Goal: Information Seeking & Learning: Learn about a topic

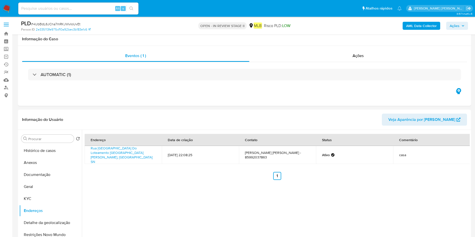
select select "10"
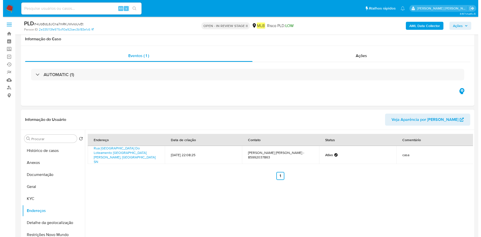
scroll to position [75, 0]
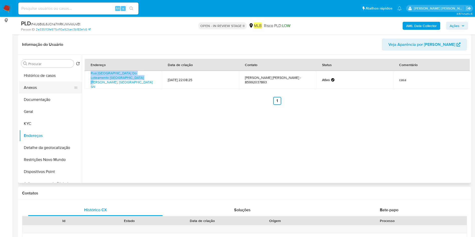
click at [52, 92] on button "Anexos" at bounding box center [48, 88] width 59 height 12
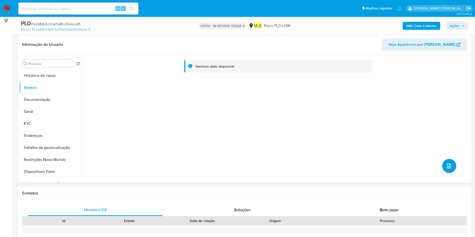
click at [427, 24] on b "AML Data Collector" at bounding box center [421, 26] width 31 height 8
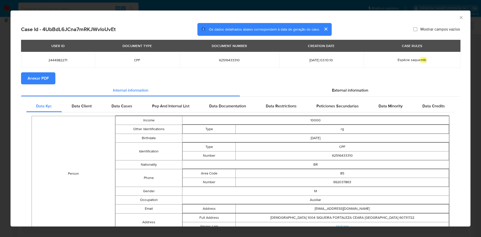
click at [49, 80] on button "Anexar PDF" at bounding box center [38, 78] width 34 height 12
click at [458, 18] on icon "Fechar a janela" at bounding box center [460, 17] width 5 height 5
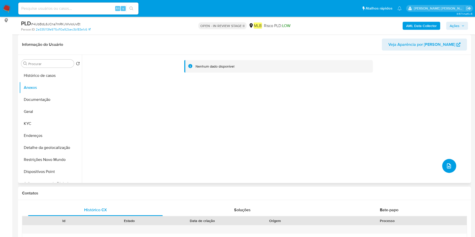
click at [453, 169] on button "upload-file" at bounding box center [449, 166] width 14 height 14
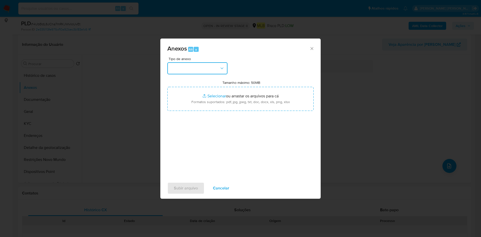
click at [201, 63] on button "button" at bounding box center [197, 68] width 60 height 12
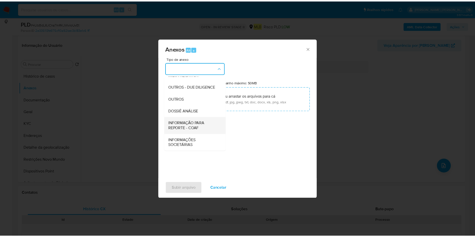
scroll to position [77, 0]
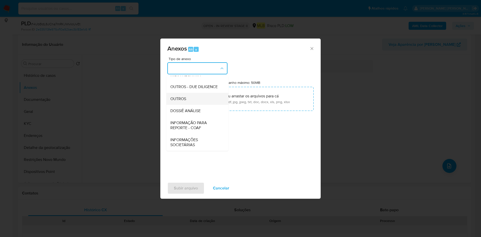
click at [197, 101] on div "OUTROS" at bounding box center [195, 99] width 51 height 12
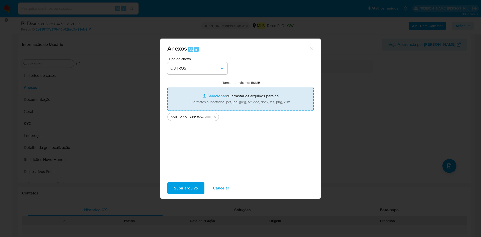
type input "C:\fakepath\Mulan 2444982271_2025_08_29_09_18_29.xlsx"
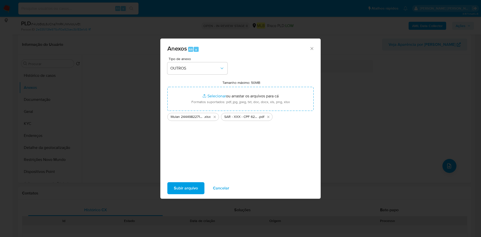
click at [179, 187] on span "Subir arquivo" at bounding box center [186, 188] width 24 height 11
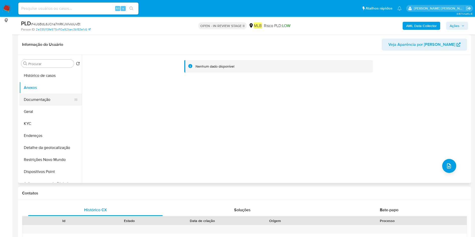
drag, startPoint x: 41, startPoint y: 103, endPoint x: 43, endPoint y: 98, distance: 4.8
click at [41, 101] on button "Documentação" at bounding box center [48, 100] width 59 height 12
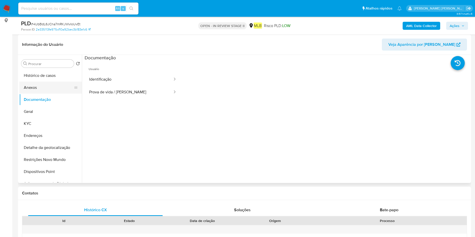
drag, startPoint x: 48, startPoint y: 88, endPoint x: 47, endPoint y: 91, distance: 3.4
click at [48, 88] on button "Anexos" at bounding box center [48, 88] width 59 height 12
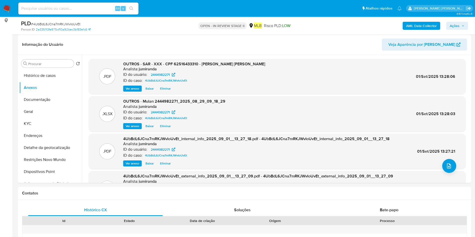
click at [453, 26] on span "Ações" at bounding box center [455, 26] width 10 height 8
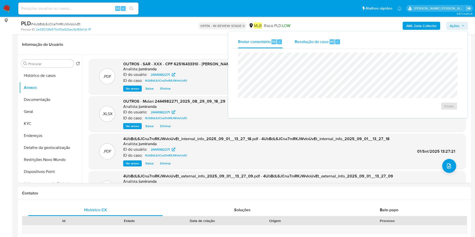
click at [309, 41] on span "Resolução do caso" at bounding box center [312, 42] width 34 height 6
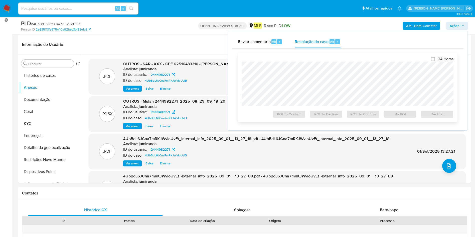
click at [310, 63] on div "24 Horas ROI To Confirm ROI To Decline ROS To Confirm No ROI Declínio" at bounding box center [347, 88] width 211 height 62
click at [375, 117] on span "ROS To Confirm" at bounding box center [363, 114] width 26 height 7
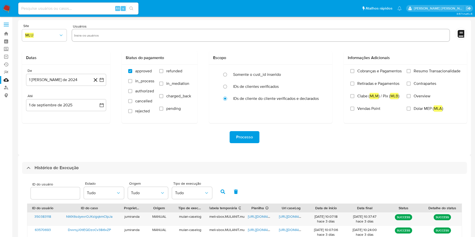
select select "10"
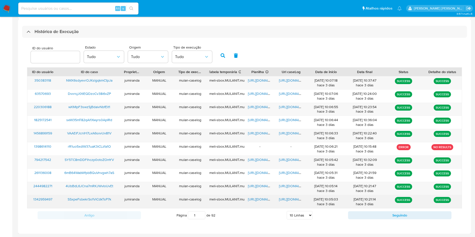
click at [261, 200] on span "https://docs.google.com/spreadsheets/d/12e08XkB8Jpe2WZwVHmprs57d1yNLCv-hXerWIel…" at bounding box center [265, 199] width 35 height 5
click at [283, 199] on span "https://docs.google.com/document/d/10g4VFtJK-0abM93u7516CzR1sXncYWR4RSVwNrinN9g…" at bounding box center [296, 199] width 35 height 5
click at [103, 199] on span "SSxpeFsbekrSo1ViCdkTsP7k" at bounding box center [90, 199] width 44 height 5
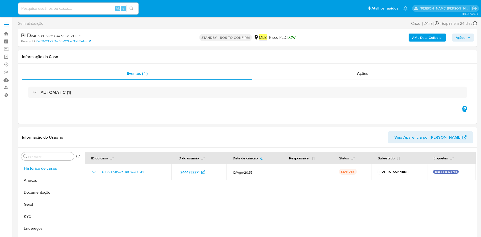
select select "10"
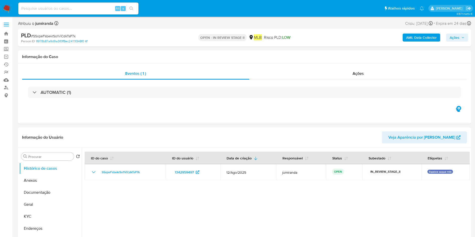
select select "10"
drag, startPoint x: 43, startPoint y: 179, endPoint x: 46, endPoint y: 194, distance: 14.8
click at [43, 179] on button "Anexos" at bounding box center [50, 181] width 63 height 12
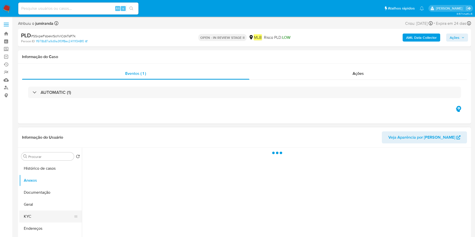
click at [40, 216] on button "KYC" at bounding box center [48, 217] width 59 height 12
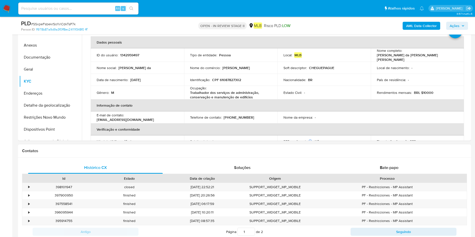
scroll to position [38, 0]
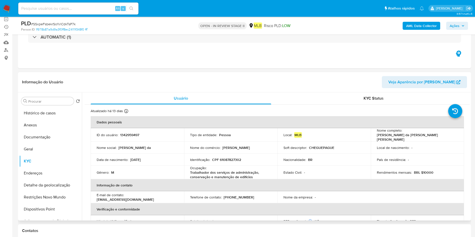
click at [218, 172] on p "Trabalhador dos serviços de administração, conservação e manutenção de edifícios" at bounding box center [229, 174] width 79 height 9
copy div "Ocupação : Trabalhador dos serviços de administração, conservação e manutenção …"
click at [39, 198] on button "Restrições Novo Mundo" at bounding box center [48, 197] width 59 height 12
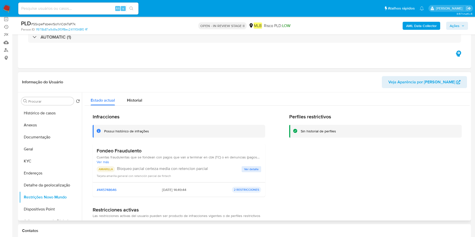
click at [136, 148] on h3 "Fondeo Fraudulento" at bounding box center [179, 151] width 164 height 6
click at [136, 150] on h3 "Fondeo Fraudulento" at bounding box center [179, 151] width 164 height 6
click at [252, 168] on span "Ver detalle" at bounding box center [251, 169] width 15 height 5
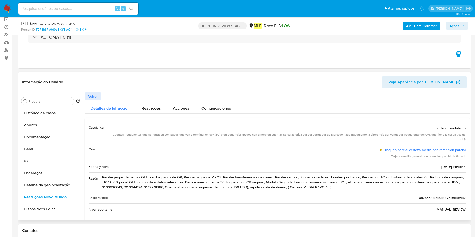
click at [201, 174] on div "Razón Recibe pagos de ventas OFF, Recibe pagos de QR, Recibe pagos de MPOS, Rec…" at bounding box center [277, 182] width 377 height 19
click at [202, 180] on span "Recibe pagos de ventas OFF, Recibe pagos de QR, Recibe pagos de MPOS, Recibe tr…" at bounding box center [284, 182] width 364 height 15
click at [275, 128] on div "Fondeo Fraudulento" at bounding box center [287, 128] width 358 height 9
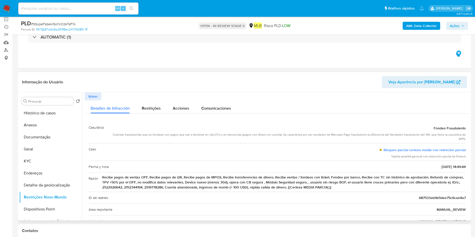
click at [277, 132] on div "Fondeo Fraudulento" at bounding box center [287, 128] width 358 height 9
click at [277, 135] on div "Cuentas fraudulentas que se fondean con pagos que van a terminar en cbk (TC) o …" at bounding box center [287, 137] width 358 height 9
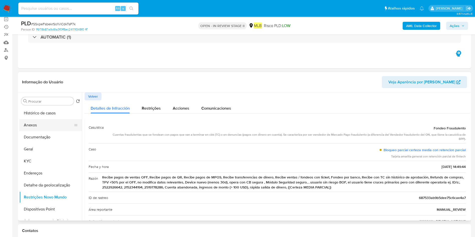
click at [27, 125] on button "Anexos" at bounding box center [48, 125] width 59 height 12
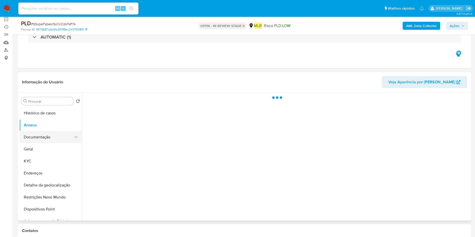
click at [38, 135] on button "Documentação" at bounding box center [48, 137] width 59 height 12
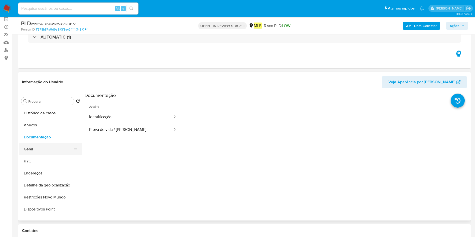
click at [39, 152] on button "Geral" at bounding box center [48, 149] width 59 height 12
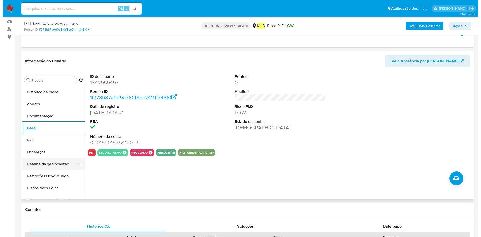
scroll to position [75, 0]
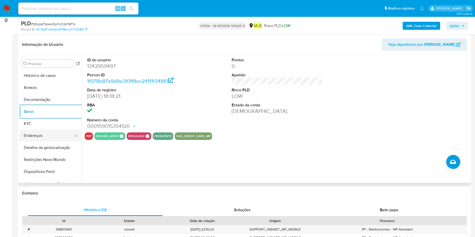
drag, startPoint x: 43, startPoint y: 123, endPoint x: 70, endPoint y: 131, distance: 28.5
click at [43, 123] on button "KYC" at bounding box center [50, 124] width 63 height 12
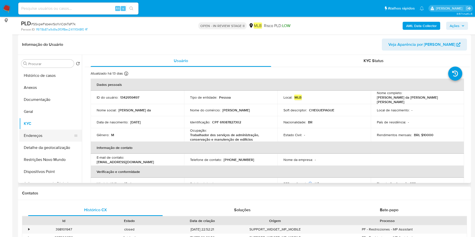
drag, startPoint x: 28, startPoint y: 137, endPoint x: 290, endPoint y: 142, distance: 261.7
click at [29, 137] on button "Endereços" at bounding box center [50, 136] width 63 height 12
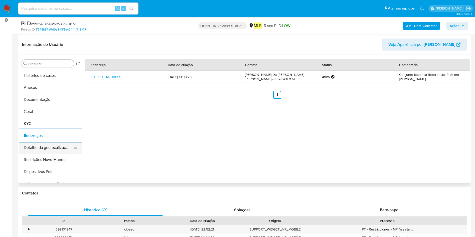
click at [47, 148] on button "Detalhe da geolocalização" at bounding box center [48, 148] width 59 height 12
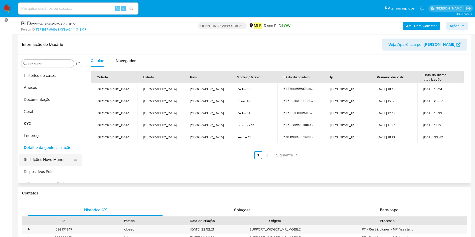
drag, startPoint x: 38, startPoint y: 155, endPoint x: 53, endPoint y: 156, distance: 14.5
click at [38, 155] on button "Restrições Novo Mundo" at bounding box center [48, 160] width 59 height 12
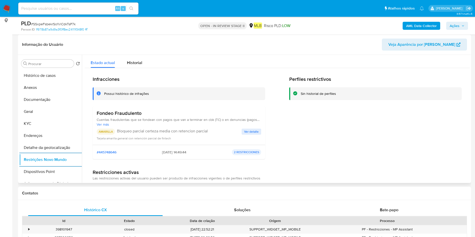
click at [59, 170] on button "Dispositivos Point" at bounding box center [50, 172] width 63 height 12
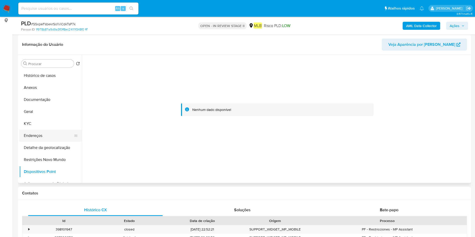
click at [30, 134] on button "Endereços" at bounding box center [48, 136] width 59 height 12
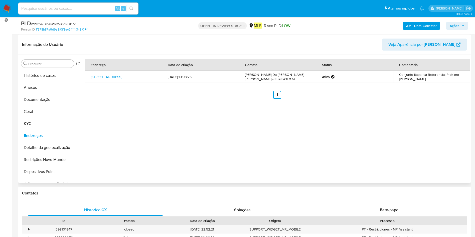
drag, startPoint x: 87, startPoint y: 74, endPoint x: 156, endPoint y: 74, distance: 69.4
click at [153, 74] on td "Rua C 91, Fortaleza, Ceará, 60342140, Brasil 91" at bounding box center [123, 77] width 77 height 12
copy link "Rua C 91, Fortaleza, Ceará, 60342140,"
click at [51, 83] on button "Anexos" at bounding box center [48, 88] width 59 height 12
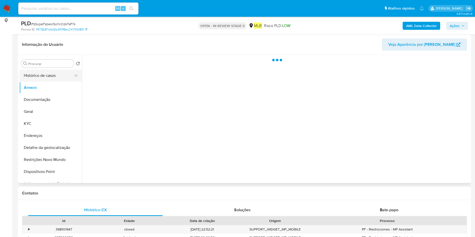
click at [59, 78] on button "Histórico de casos" at bounding box center [48, 76] width 59 height 12
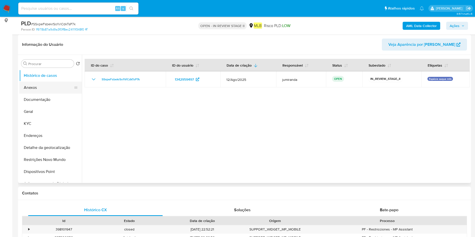
click at [46, 87] on button "Anexos" at bounding box center [48, 88] width 59 height 12
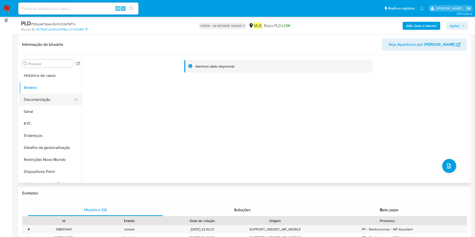
click at [42, 99] on button "Documentação" at bounding box center [48, 100] width 59 height 12
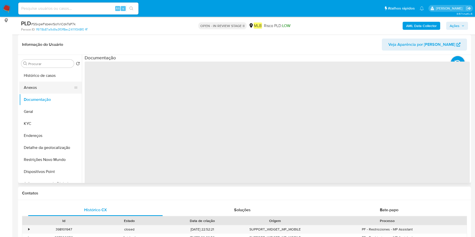
click at [45, 86] on button "Anexos" at bounding box center [48, 88] width 59 height 12
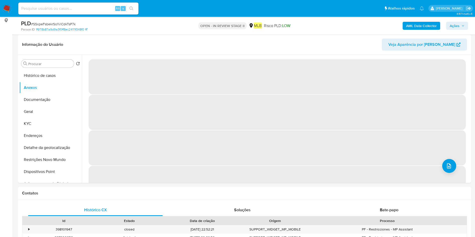
click at [419, 26] on b "AML Data Collector" at bounding box center [421, 26] width 31 height 8
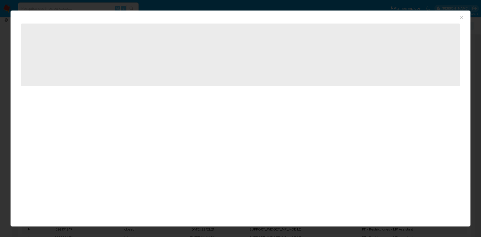
click at [460, 17] on icon "Fechar a janela" at bounding box center [460, 17] width 3 height 3
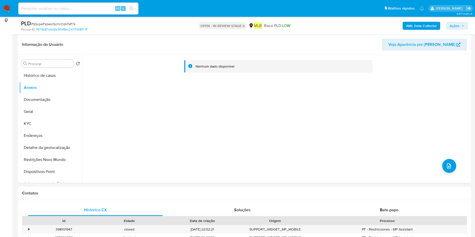
click at [432, 26] on b "AML Data Collector" at bounding box center [421, 26] width 31 height 8
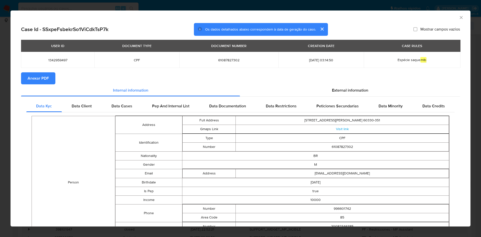
click at [40, 78] on span "Anexar PDF" at bounding box center [38, 78] width 21 height 11
click at [458, 17] on icon "Fechar a janela" at bounding box center [460, 17] width 5 height 5
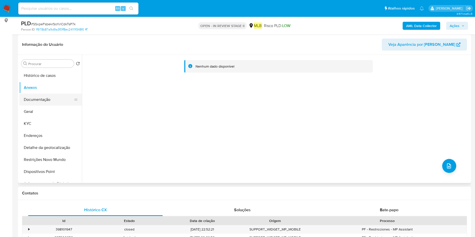
click at [54, 100] on button "Documentação" at bounding box center [48, 100] width 59 height 12
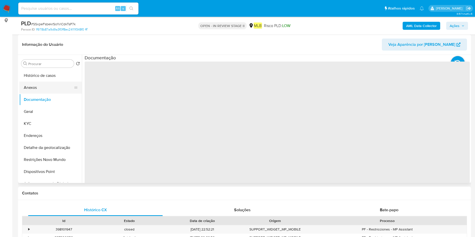
click at [61, 86] on button "Anexos" at bounding box center [48, 88] width 59 height 12
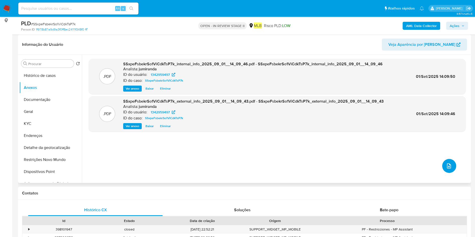
click at [449, 161] on button "upload-file" at bounding box center [449, 166] width 14 height 14
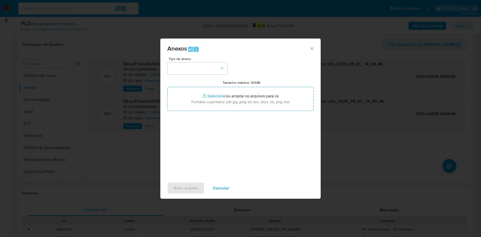
click at [228, 71] on div "Tipo de anexo Tamanho máximo: 50MB Selecionar arquivos Selecionar ou arrastar o…" at bounding box center [240, 116] width 146 height 118
click at [216, 70] on button "button" at bounding box center [197, 68] width 60 height 12
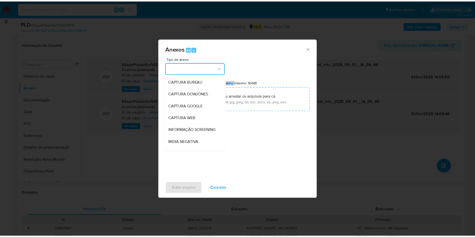
scroll to position [77, 0]
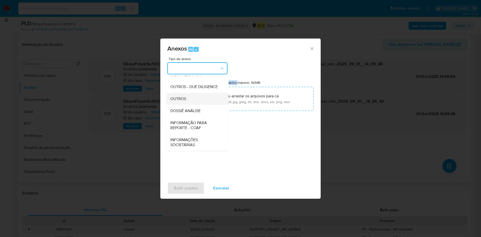
click at [192, 100] on div "OUTROS" at bounding box center [195, 99] width 51 height 12
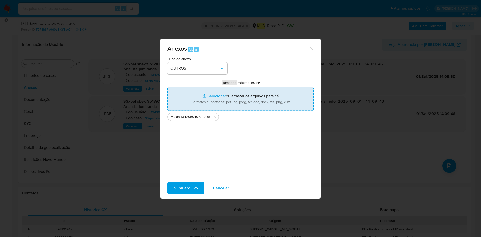
type input "C:\fakepath\SAR - XXX - CPF 61087827302 - GUSTAVO DA COSTA ARAUJO.pdf"
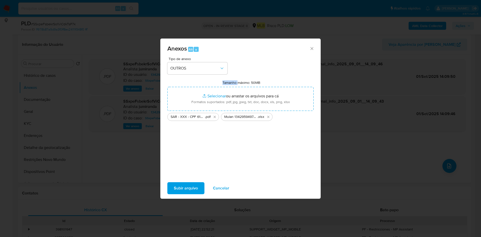
click at [192, 188] on span "Subir arquivo" at bounding box center [186, 188] width 24 height 11
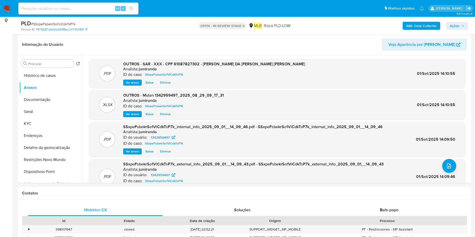
click at [460, 26] on span "Ações" at bounding box center [457, 25] width 15 height 7
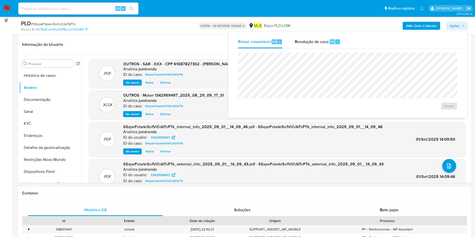
drag, startPoint x: 328, startPoint y: 39, endPoint x: 328, endPoint y: 50, distance: 11.3
click at [328, 41] on div "Resolução do caso Alt r" at bounding box center [318, 41] width 46 height 13
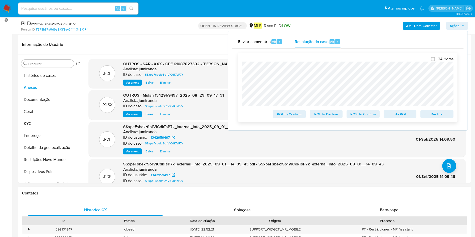
click at [365, 114] on span "ROS To Confirm" at bounding box center [363, 114] width 26 height 7
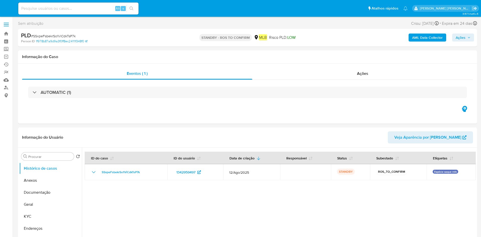
select select "10"
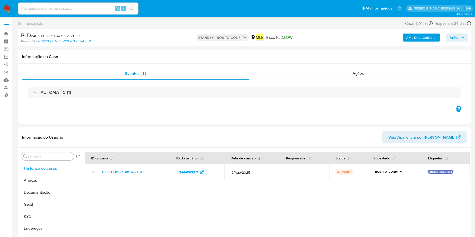
select select "10"
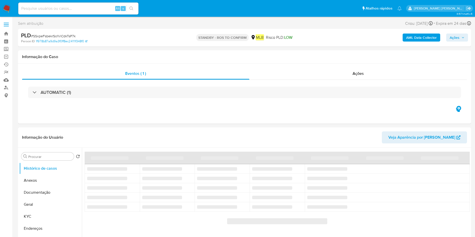
select select "10"
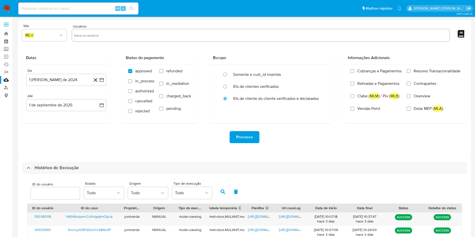
select select "10"
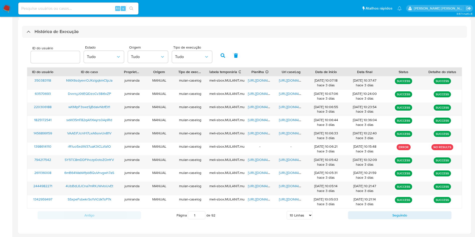
drag, startPoint x: 357, startPoint y: 219, endPoint x: 353, endPoint y: 214, distance: 6.1
click at [357, 219] on button "Seguindo" at bounding box center [399, 215] width 103 height 8
click at [261, 80] on span "https://docs.google.com/spreadsheets/d/1UJ9LFsba9h0PTsQc_FFdz1wuzFFerAvjERsZ7hH…" at bounding box center [265, 80] width 35 height 5
click at [287, 79] on span "https://docs.google.com/document/d/1RD87Qdn35g7OLI14DUUpybKo00UDP9B_VTSujmTY6Jg…" at bounding box center [296, 80] width 35 height 5
click at [107, 78] on span "pTod7zEY6vxG0EFqCfoHBGiF" at bounding box center [89, 80] width 46 height 5
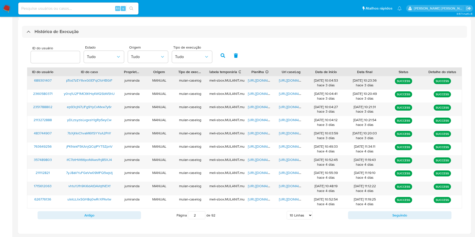
click at [260, 79] on span "https://docs.google.com/spreadsheets/d/1UJ9LFsba9h0PTsQc_FFdz1wuzFFerAvjERsZ7hH…" at bounding box center [265, 80] width 35 height 5
click at [289, 81] on span "https://docs.google.com/document/d/1RD87Qdn35g7OLI14DUUpybKo00UDP9B_VTSujmTY6Jg…" at bounding box center [296, 80] width 35 height 5
click at [104, 81] on span "pTod7zEY6vxG0EFqCfoHBGiF" at bounding box center [89, 80] width 46 height 5
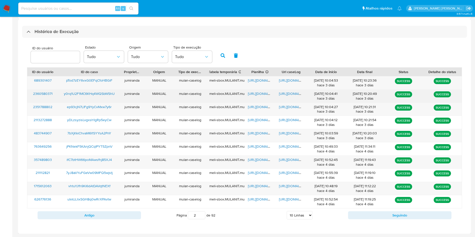
click at [262, 93] on span "https://docs.google.com/spreadsheets/d/1KAZmWvcEWsj-KqplHOzgeWztRVsts4c-zBQ6LH5…" at bounding box center [265, 93] width 35 height 5
click at [281, 93] on span "https://docs.google.com/document/d/1cNRzkhFC3u0qqM84tOV-D8Np4cmbH8w3bv7eNPcS7To…" at bounding box center [296, 93] width 35 height 5
click at [102, 93] on span "y0rq1U2F1MC6KHq4WQSbWShU" at bounding box center [89, 93] width 51 height 5
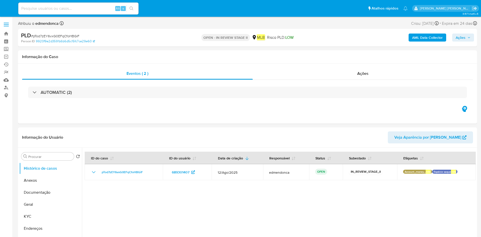
select select "10"
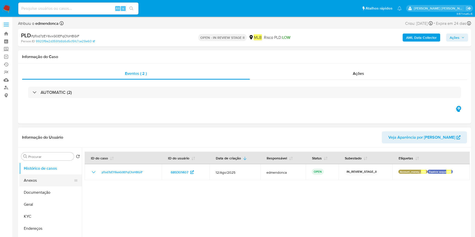
click at [28, 179] on button "Anexos" at bounding box center [48, 181] width 59 height 12
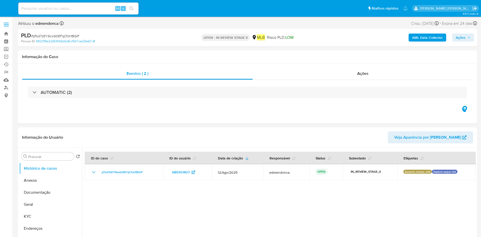
select select "10"
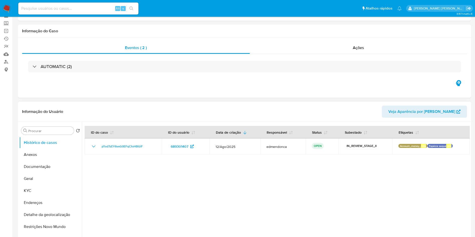
scroll to position [38, 0]
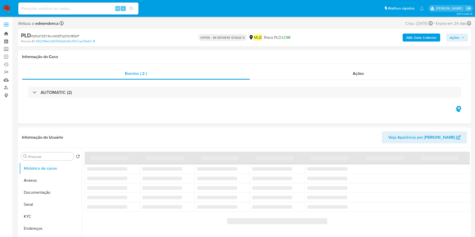
click at [9, 33] on link "Bandeja" at bounding box center [30, 34] width 60 height 8
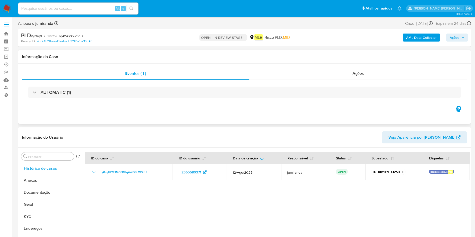
select select "10"
drag, startPoint x: 37, startPoint y: 181, endPoint x: 45, endPoint y: 179, distance: 8.0
click at [37, 181] on button "Anexos" at bounding box center [48, 181] width 59 height 12
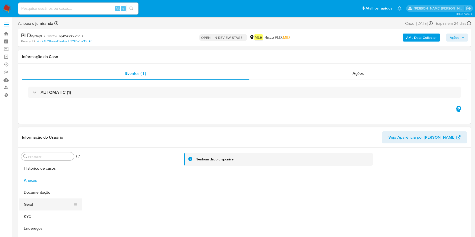
drag, startPoint x: 50, startPoint y: 215, endPoint x: 71, endPoint y: 199, distance: 26.9
click at [50, 216] on button "KYC" at bounding box center [50, 217] width 63 height 12
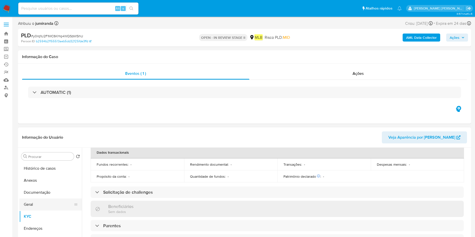
click at [46, 202] on button "Geral" at bounding box center [48, 205] width 59 height 12
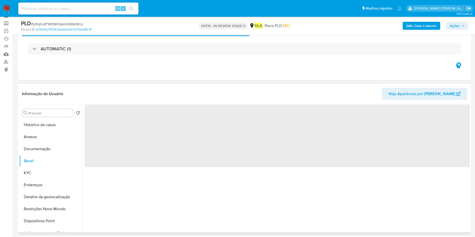
scroll to position [38, 0]
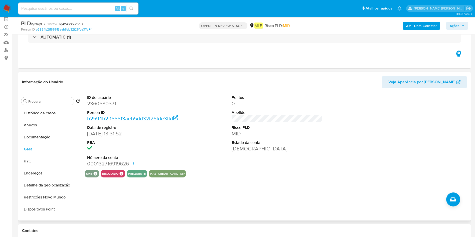
drag, startPoint x: 73, startPoint y: 202, endPoint x: 256, endPoint y: 183, distance: 183.2
click at [256, 178] on div "smb SMB SMB Advisor Email - Advisor Name - regulado Regulado MLB BACEN COMPLIES…" at bounding box center [277, 174] width 385 height 8
click at [47, 159] on button "KYC" at bounding box center [48, 161] width 59 height 12
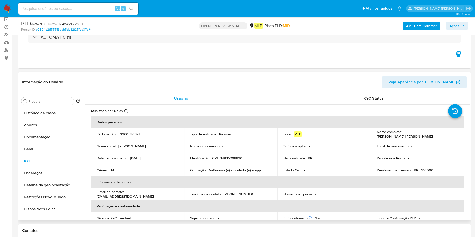
click at [241, 168] on p "Autônomo (a) vinculado (a) a app" at bounding box center [235, 170] width 52 height 5
click at [241, 170] on p "Autônomo (a) vinculado (a) a app" at bounding box center [235, 170] width 52 height 5
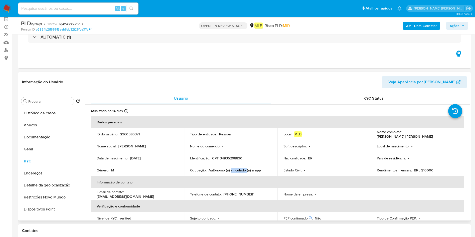
click at [241, 170] on p "Autônomo (a) vinculado (a) a app" at bounding box center [235, 170] width 52 height 5
copy div "Ocupação : Autônomo (a) vinculado (a) a app"
click at [42, 190] on button "Detalhe da geolocalização" at bounding box center [48, 185] width 59 height 12
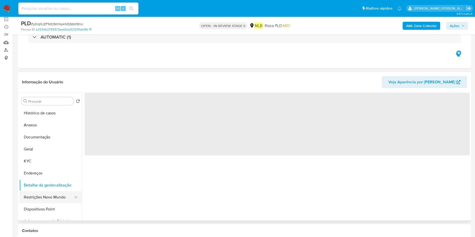
click at [43, 198] on button "Restrições Novo Mundo" at bounding box center [48, 197] width 59 height 12
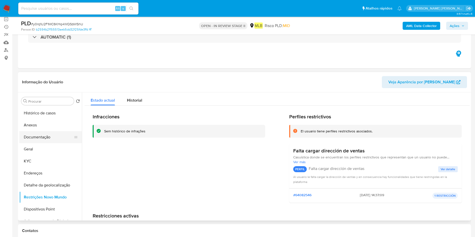
click at [55, 136] on button "Documentação" at bounding box center [48, 137] width 59 height 12
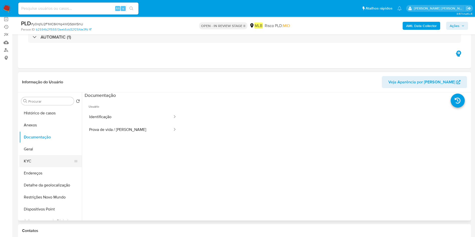
click at [32, 156] on button "KYC" at bounding box center [48, 161] width 59 height 12
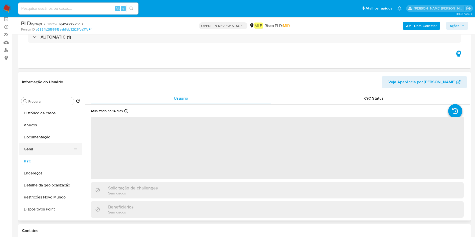
click at [36, 151] on button "Geral" at bounding box center [48, 149] width 59 height 12
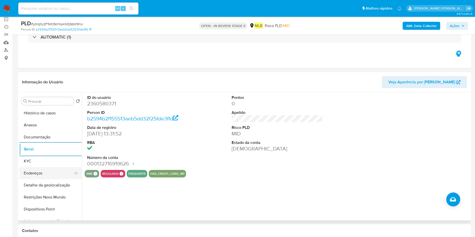
click at [51, 168] on button "Endereços" at bounding box center [48, 173] width 59 height 12
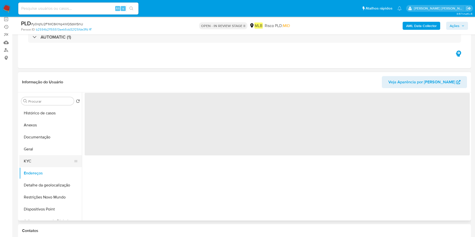
click at [63, 165] on button "KYC" at bounding box center [48, 161] width 59 height 12
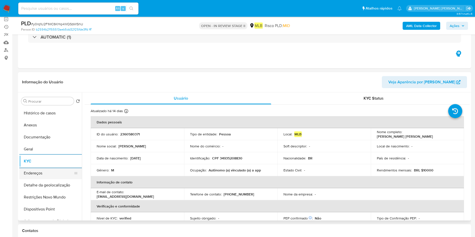
click at [50, 172] on button "Endereços" at bounding box center [48, 173] width 59 height 12
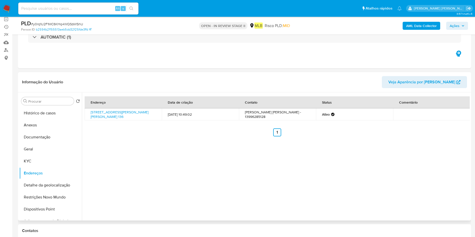
click at [41, 186] on button "Detalhe da geolocalização" at bounding box center [50, 185] width 63 height 12
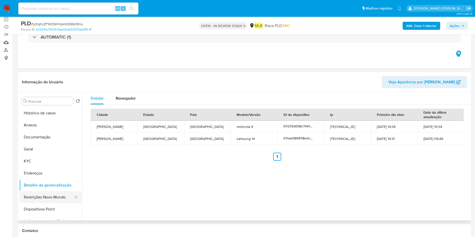
click at [49, 193] on button "Restrições Novo Mundo" at bounding box center [48, 197] width 59 height 12
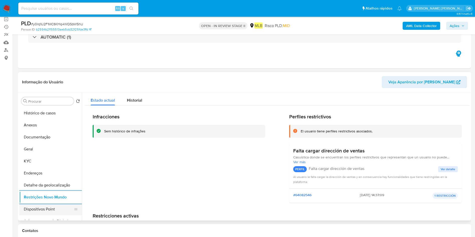
drag, startPoint x: 41, startPoint y: 206, endPoint x: 59, endPoint y: 206, distance: 18.8
click at [42, 206] on button "Dispositivos Point" at bounding box center [48, 209] width 59 height 12
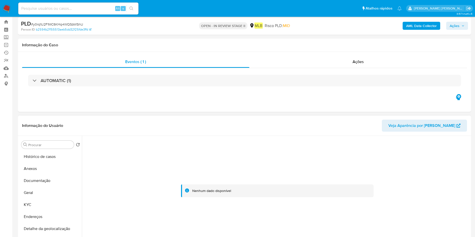
scroll to position [0, 0]
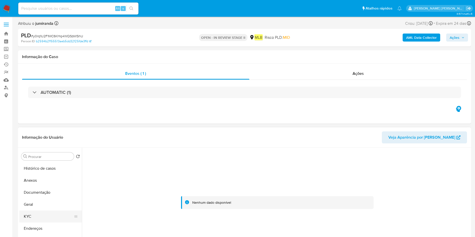
drag, startPoint x: 53, startPoint y: 222, endPoint x: 76, endPoint y: 214, distance: 23.8
click at [53, 222] on button "KYC" at bounding box center [48, 217] width 59 height 12
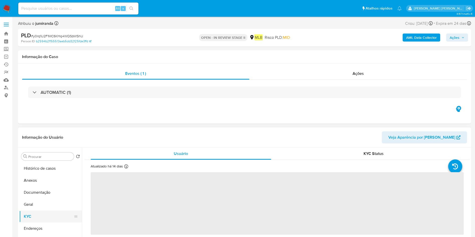
drag, startPoint x: 41, startPoint y: 228, endPoint x: 73, endPoint y: 217, distance: 34.2
click at [41, 228] on button "Endereços" at bounding box center [50, 229] width 63 height 12
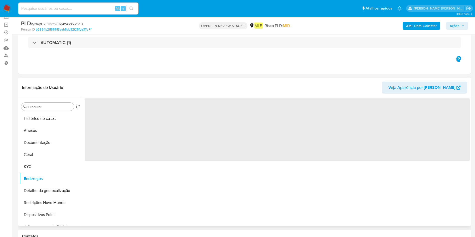
scroll to position [75, 0]
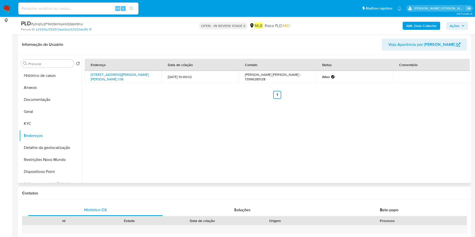
drag, startPoint x: 87, startPoint y: 72, endPoint x: 106, endPoint y: 79, distance: 19.9
click at [106, 79] on td "[STREET_ADDRESS][PERSON_NAME][PERSON_NAME] 136" at bounding box center [123, 77] width 77 height 12
copy link "[STREET_ADDRESS][PERSON_NAME]"
